Goal: Task Accomplishment & Management: Complete application form

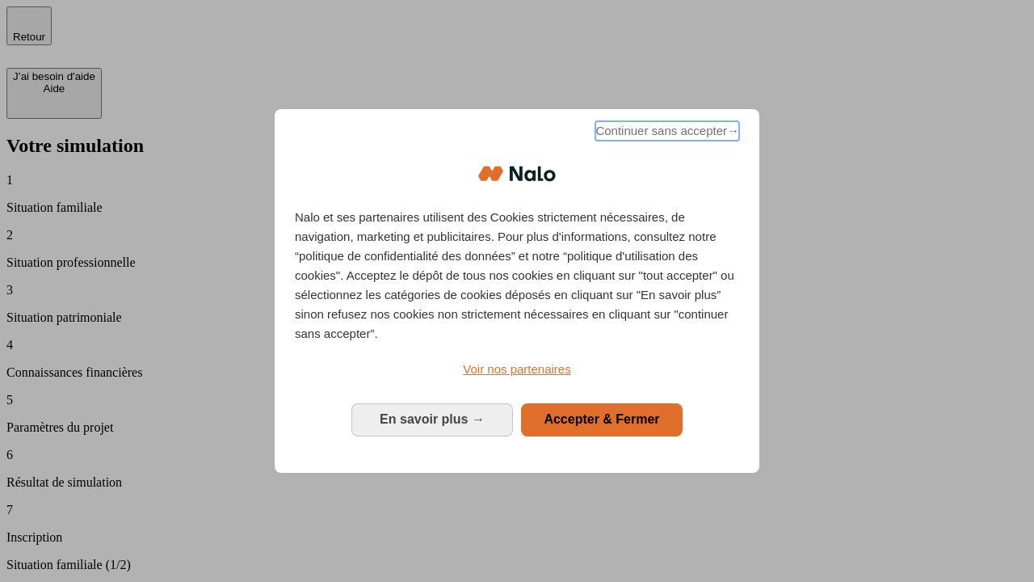
click at [666, 133] on span "Continuer sans accepter →" at bounding box center [667, 130] width 144 height 19
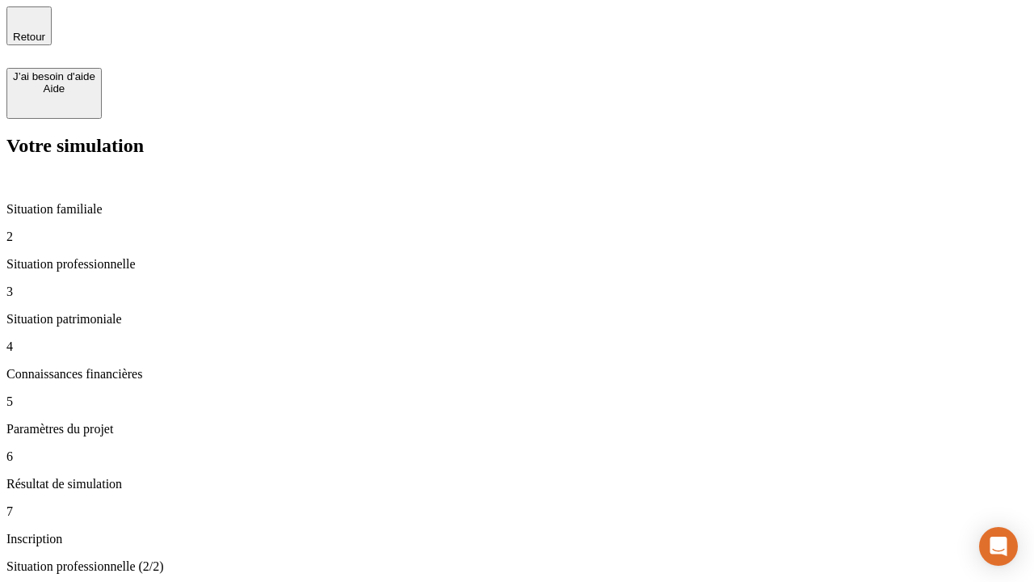
type input "30 000"
type input "1 000"
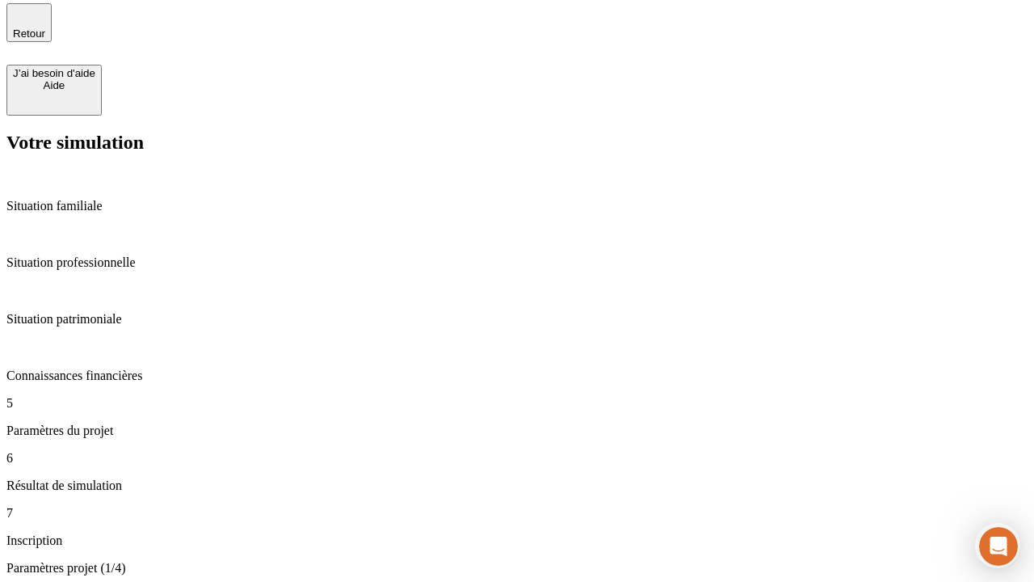
type input "40"
type input "64"
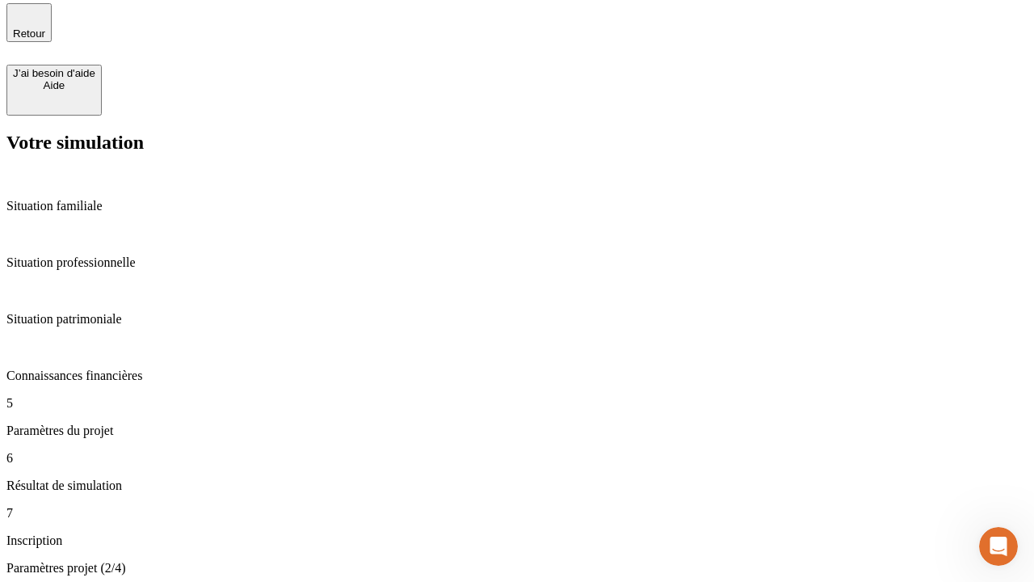
type input "200 000"
type input "640"
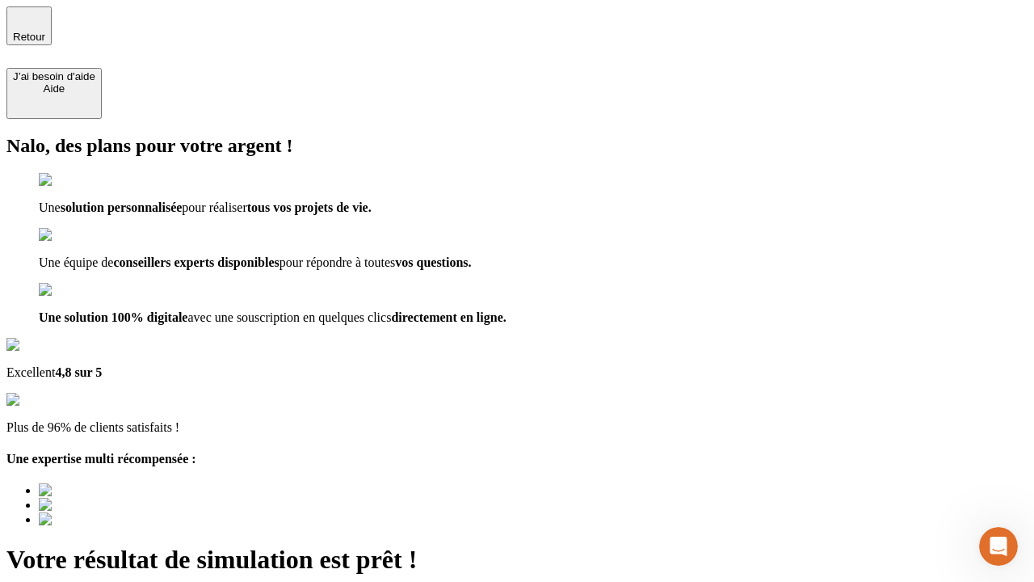
type input "[EMAIL_ADDRESS][DOMAIN_NAME]"
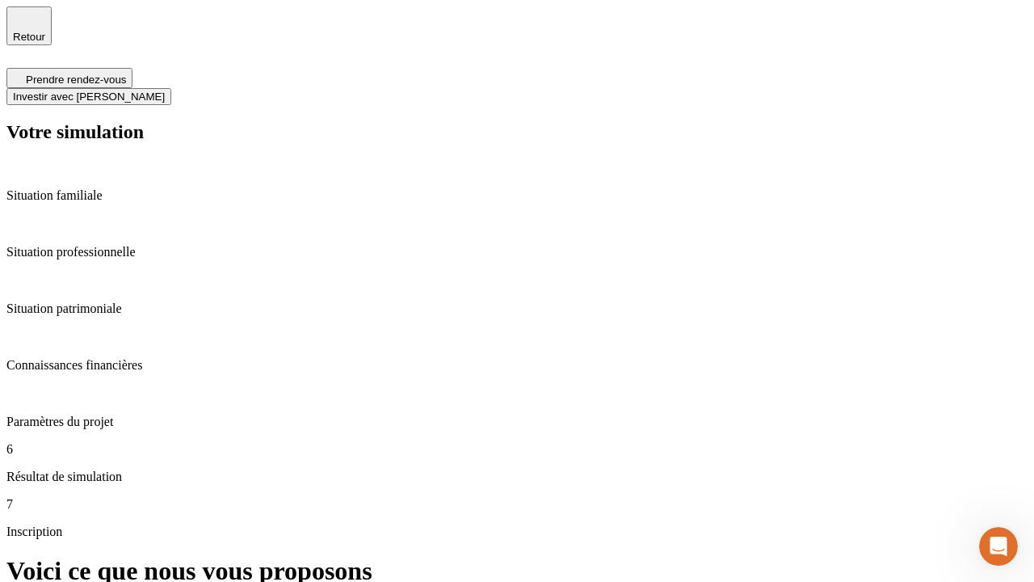
click at [165, 90] on span "Investir avec [PERSON_NAME]" at bounding box center [89, 96] width 152 height 12
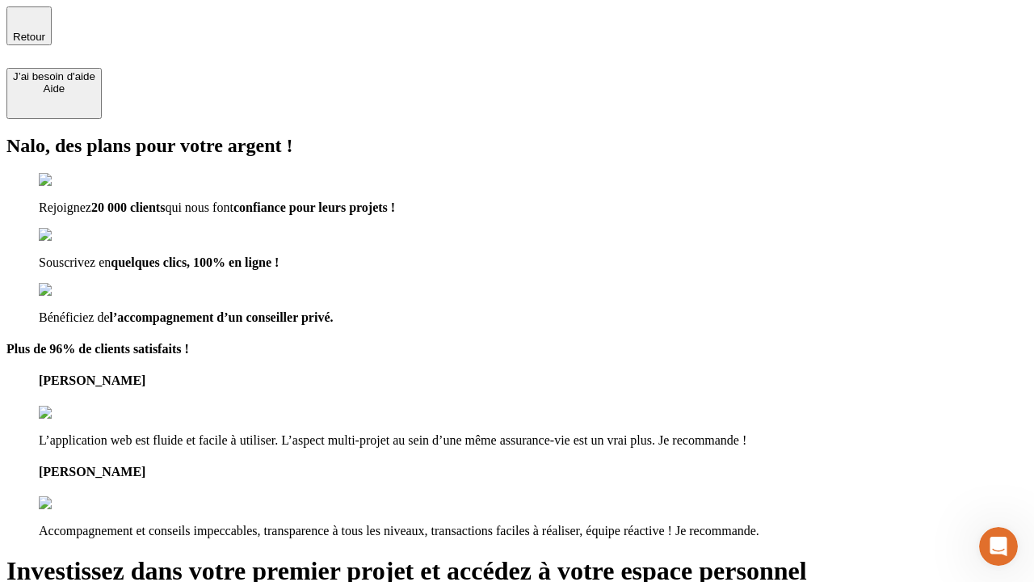
type input "[EMAIL_ADDRESS][DOMAIN_NAME]"
